Goal: Task Accomplishment & Management: Manage account settings

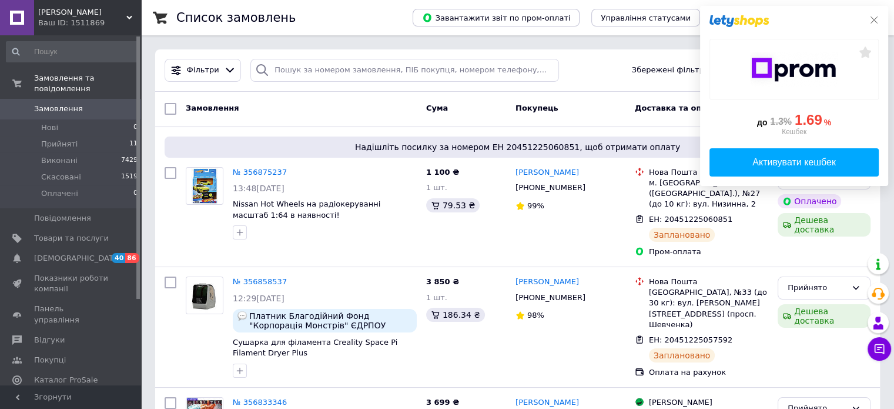
click at [875, 21] on icon at bounding box center [874, 19] width 9 height 9
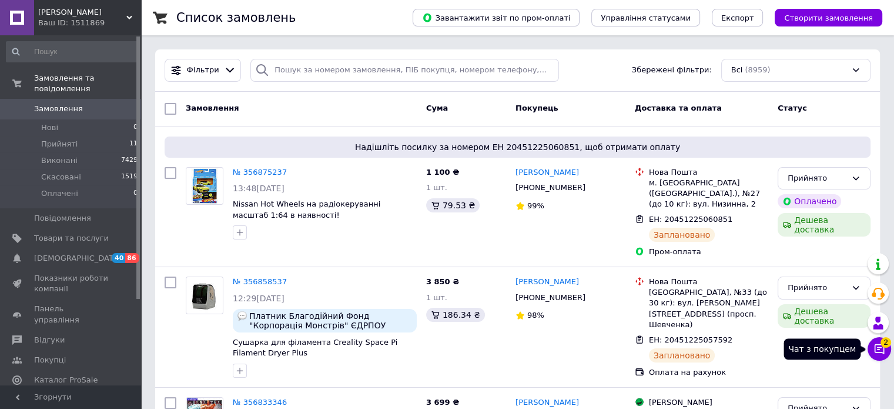
click at [881, 349] on icon at bounding box center [880, 349] width 12 height 12
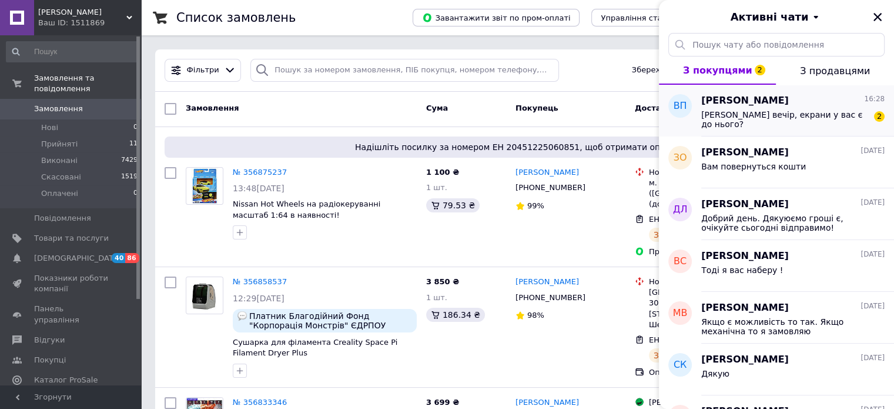
click at [785, 116] on span "[PERSON_NAME] вечір, екрани у вас є до нього?" at bounding box center [784, 119] width 167 height 19
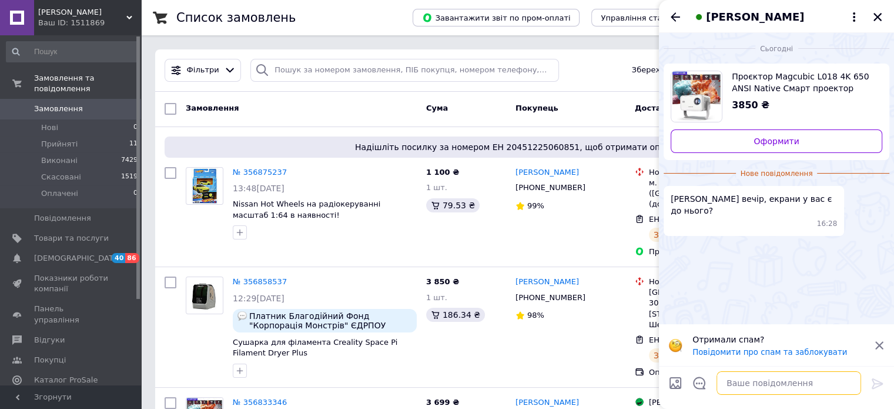
click at [798, 378] on textarea at bounding box center [789, 383] width 145 height 24
type textarea "Вітаю, нажаль немає"
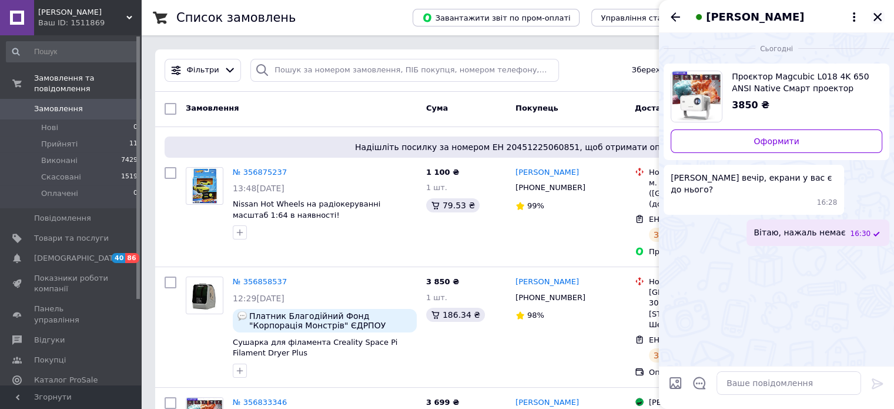
click at [882, 16] on icon "Закрити" at bounding box center [878, 17] width 11 height 11
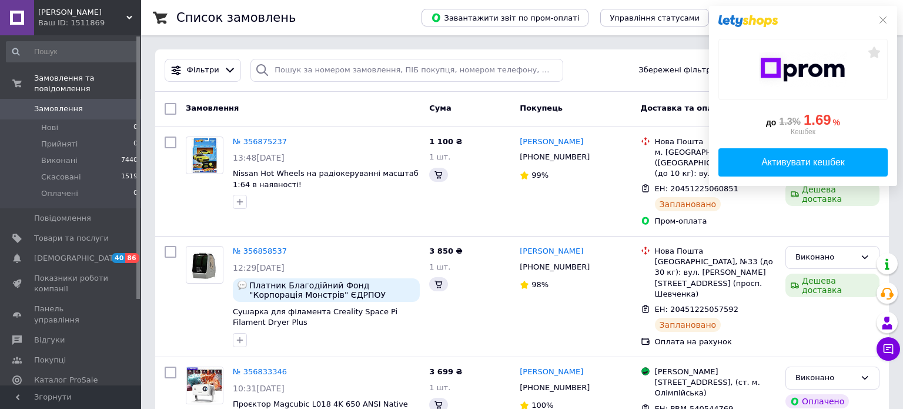
click at [888, 21] on div "Список замовлень Завантажити звіт по пром-оплаті Управління статусами Експорт С…" at bounding box center [522, 17] width 762 height 35
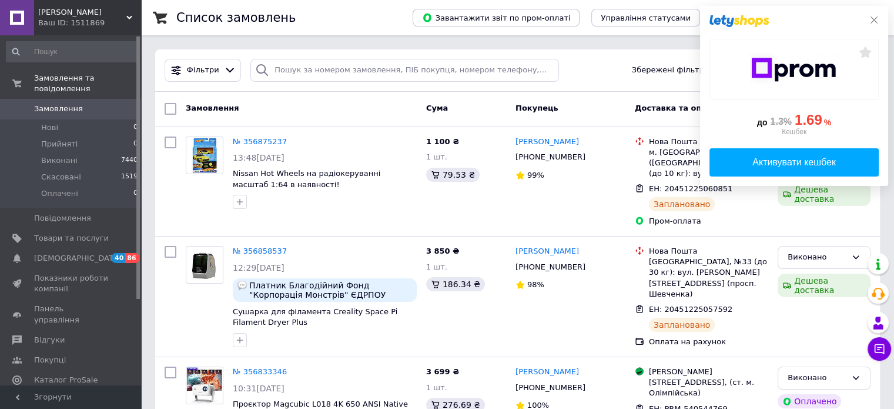
click at [877, 20] on icon at bounding box center [874, 19] width 9 height 9
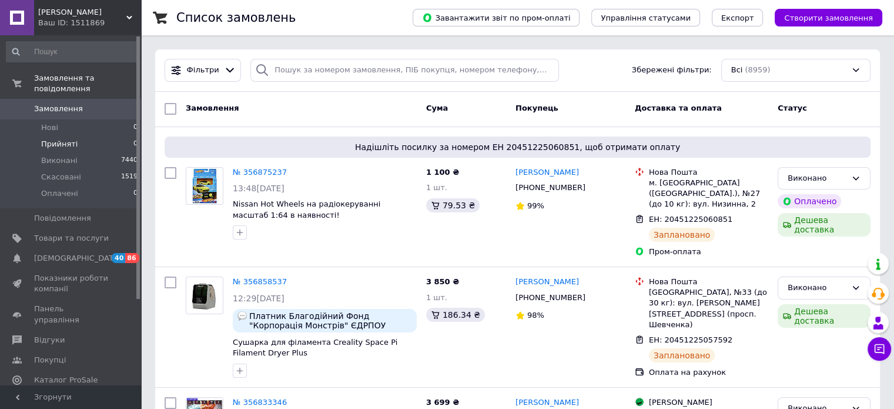
click at [71, 139] on span "Прийняті" at bounding box center [59, 144] width 36 height 11
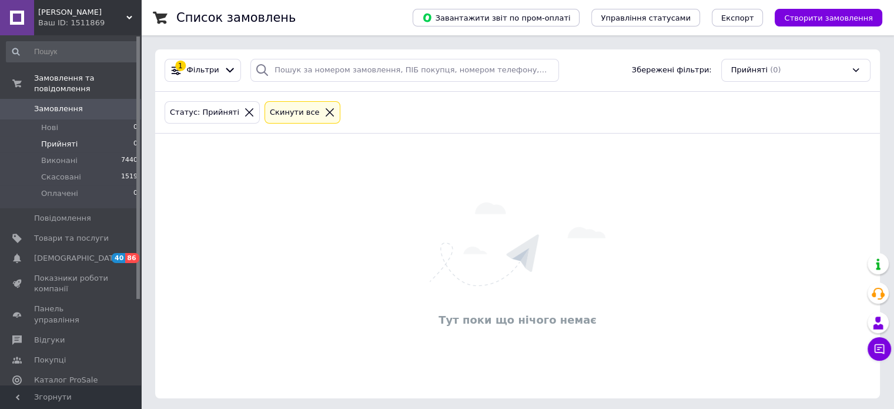
click at [56, 103] on span "Замовлення" at bounding box center [58, 108] width 49 height 11
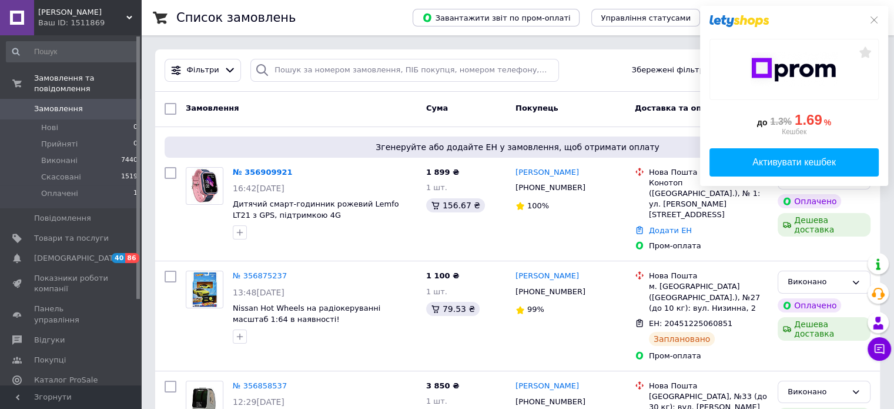
click at [885, 16] on div "до 1.3% 1.69 % Кешбек Активувати кешбек" at bounding box center [794, 96] width 188 height 180
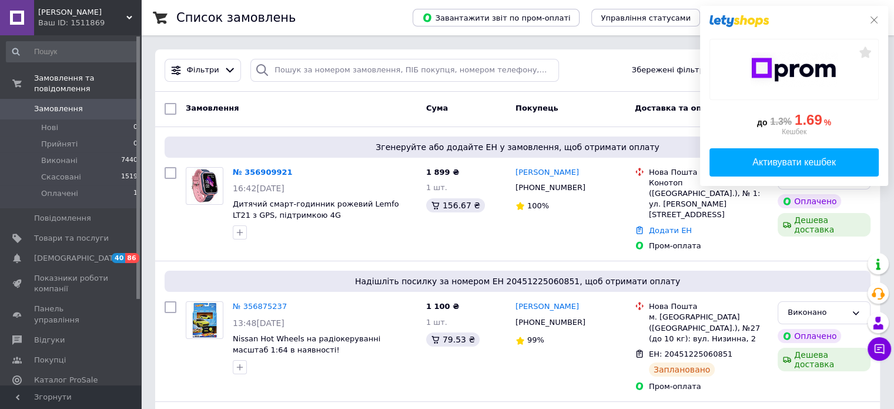
click at [877, 16] on icon at bounding box center [874, 19] width 9 height 9
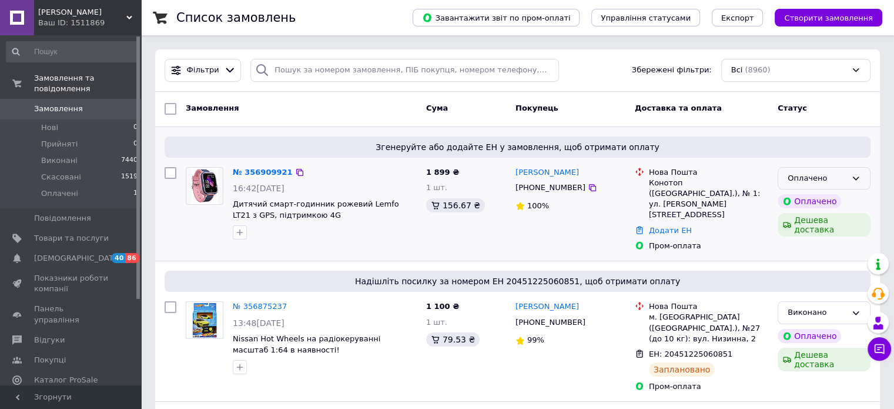
click at [844, 178] on div "Оплачено" at bounding box center [817, 178] width 59 height 12
click at [805, 202] on li "Прийнято" at bounding box center [824, 203] width 92 height 22
